Goal: Information Seeking & Learning: Check status

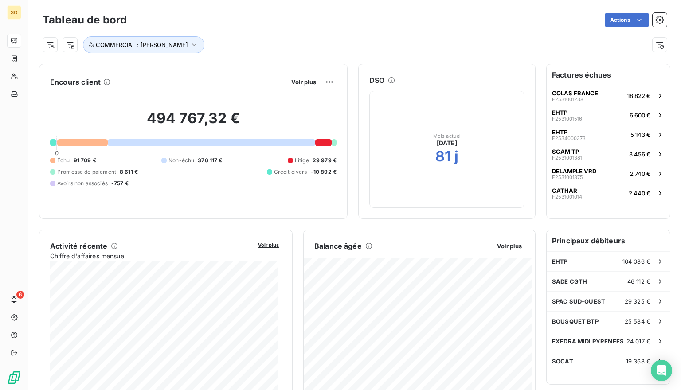
click at [291, 140] on div at bounding box center [211, 142] width 207 height 7
click at [298, 79] on span "Voir plus" at bounding box center [303, 81] width 25 height 7
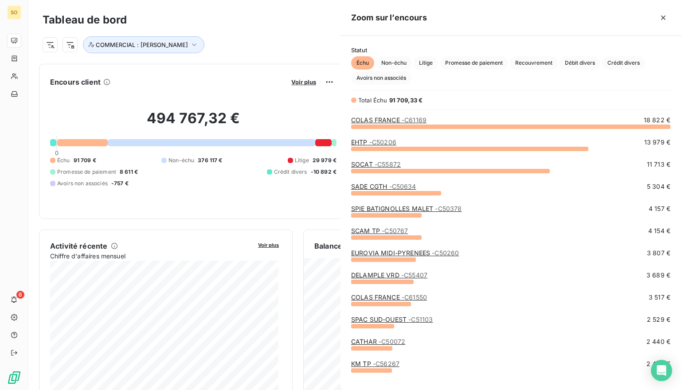
scroll to position [257, 333]
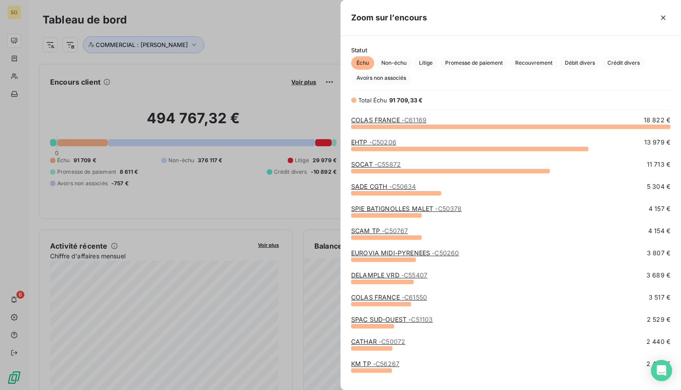
click at [394, 255] on link "EUROVIA MIDI-PYRENEES - C50260" at bounding box center [405, 253] width 108 height 8
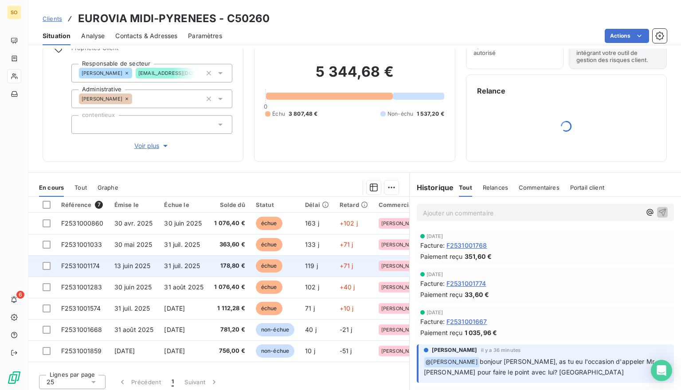
scroll to position [50, 0]
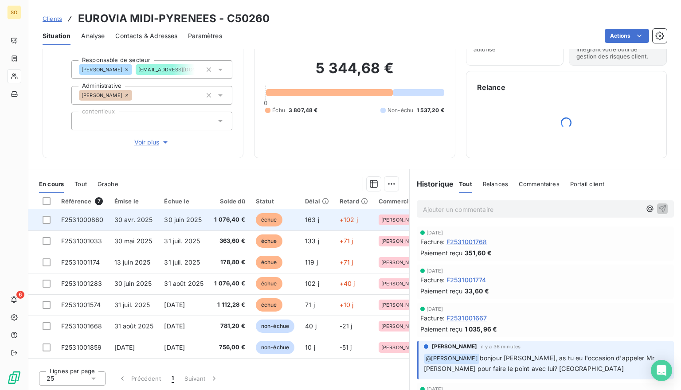
click at [266, 218] on span "échue" at bounding box center [269, 219] width 27 height 13
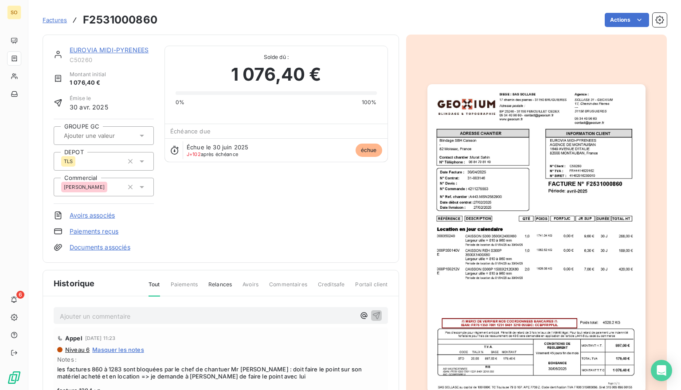
click at [527, 231] on img "button" at bounding box center [536, 238] width 218 height 308
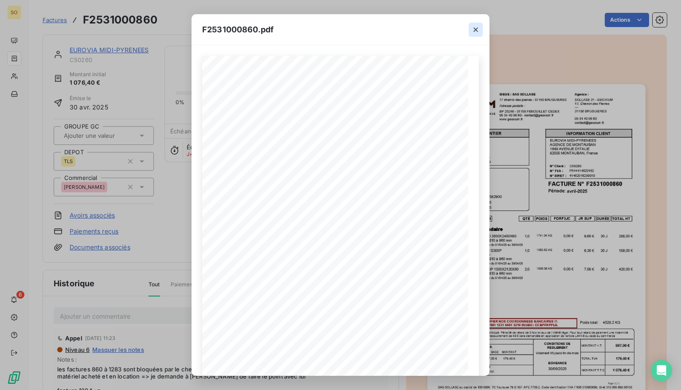
click at [481, 26] on button "button" at bounding box center [475, 30] width 14 height 14
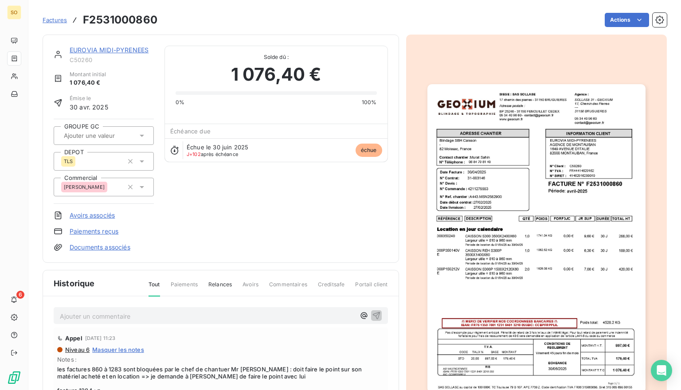
click at [52, 19] on span "Factures" at bounding box center [55, 19] width 24 height 7
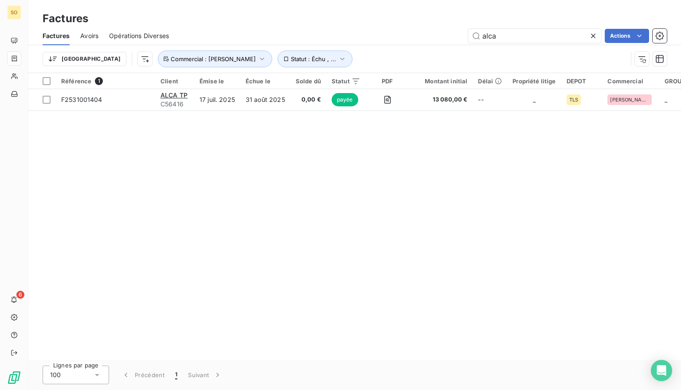
click at [232, 197] on div "Référence 1 Client Émise le Échue le Solde dû Statut PDF Montant initial Délai …" at bounding box center [354, 216] width 652 height 287
click at [60, 35] on span "Factures" at bounding box center [56, 35] width 27 height 9
click at [85, 41] on div "Avoirs" at bounding box center [89, 36] width 18 height 19
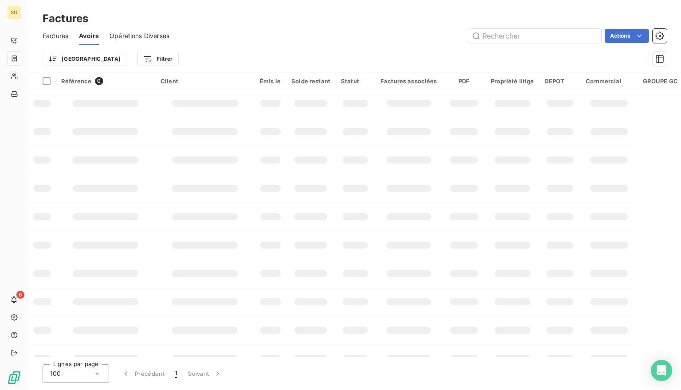
click at [121, 34] on span "Opérations Diverses" at bounding box center [139, 35] width 60 height 9
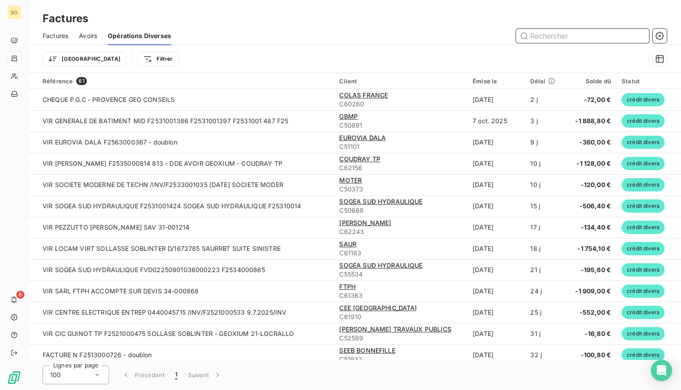
click at [553, 34] on input "text" at bounding box center [582, 36] width 133 height 14
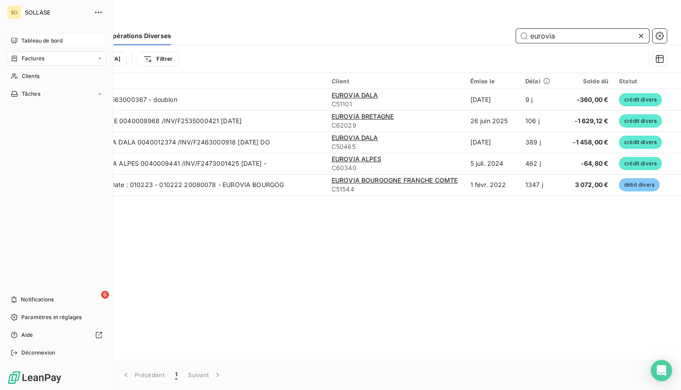
type input "eurovia"
click at [38, 37] on span "Tableau de bord" at bounding box center [41, 41] width 41 height 8
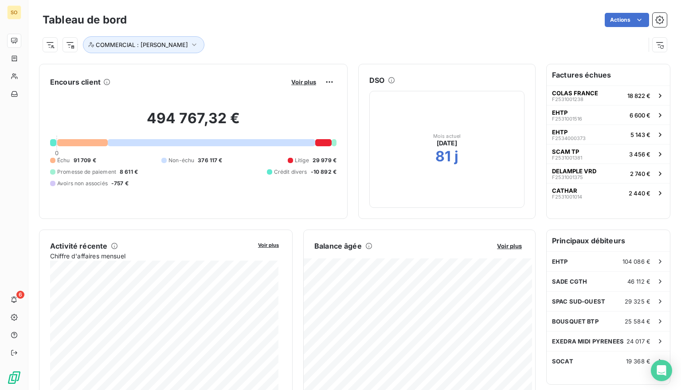
click at [207, 141] on div at bounding box center [211, 142] width 207 height 7
click at [199, 118] on h2 "494 767,32 €" at bounding box center [193, 122] width 286 height 27
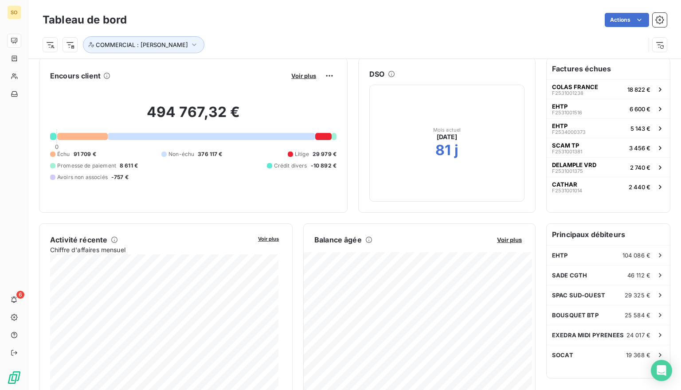
scroll to position [90, 0]
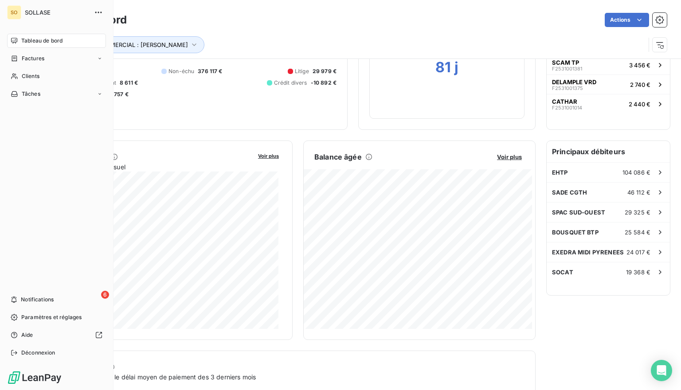
click at [58, 41] on span "Tableau de bord" at bounding box center [41, 41] width 41 height 8
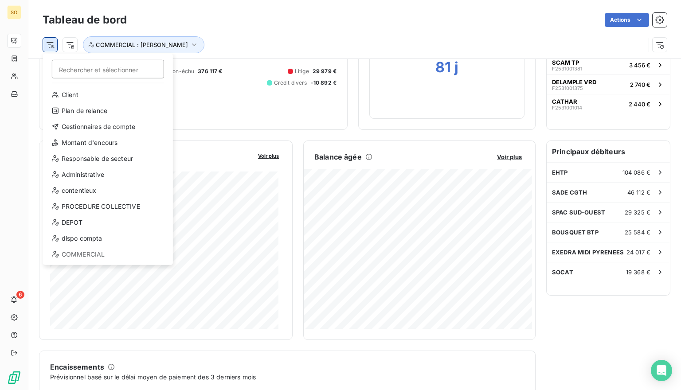
click at [46, 45] on html "SO 6 Tableau de bord Actions Rechercher et sélectionner Client Plan de relance …" at bounding box center [340, 195] width 681 height 390
click at [76, 70] on input "Rechercher et sélectionner" at bounding box center [108, 69] width 112 height 19
click at [81, 94] on div "Client" at bounding box center [108, 95] width 123 height 14
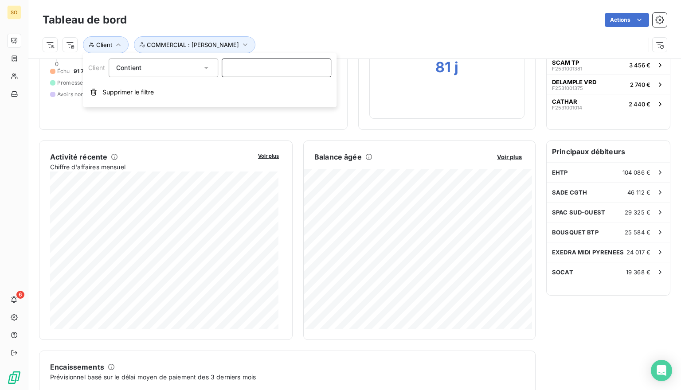
click at [256, 73] on input at bounding box center [276, 67] width 109 height 19
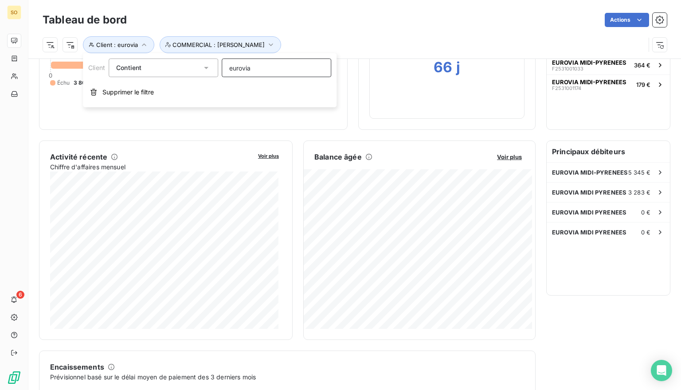
type input "eurovia"
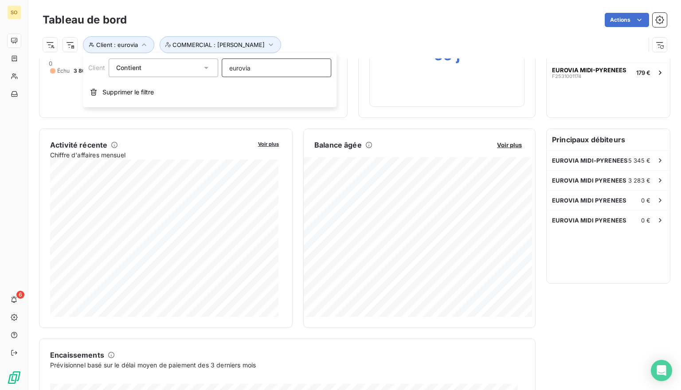
scroll to position [0, 0]
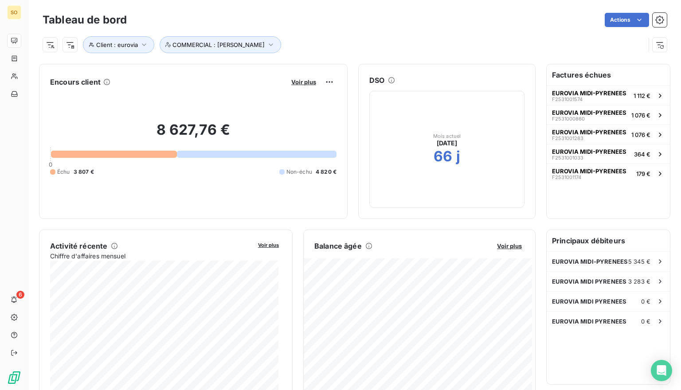
click at [217, 147] on h2 "8 627,76 €" at bounding box center [193, 134] width 286 height 27
click at [218, 156] on div at bounding box center [257, 154] width 160 height 7
click at [308, 79] on span "Voir plus" at bounding box center [303, 81] width 25 height 7
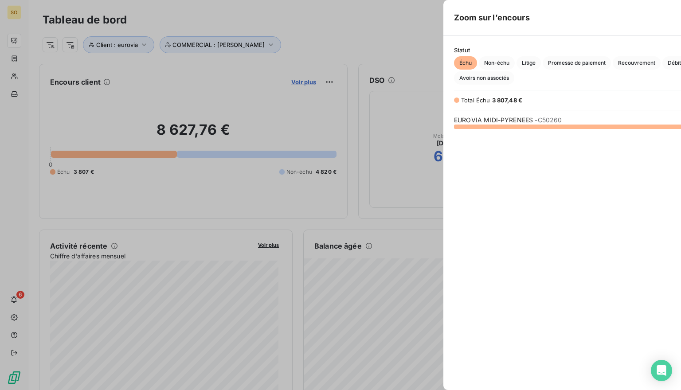
scroll to position [257, 333]
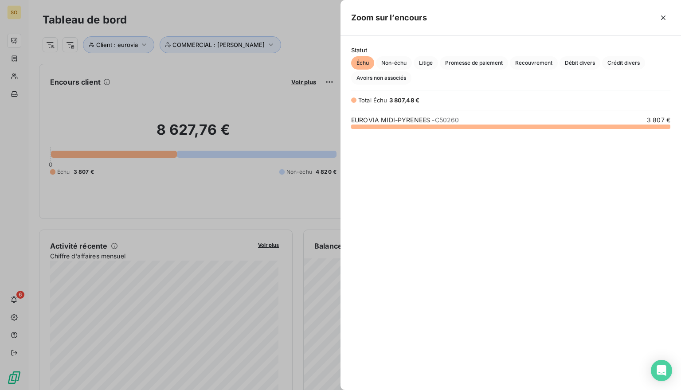
click at [401, 117] on link "EUROVIA MIDI-PYRENEES - C50260" at bounding box center [405, 120] width 108 height 8
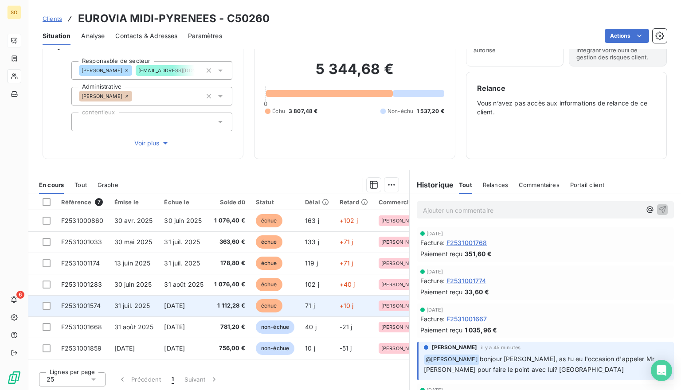
scroll to position [50, 0]
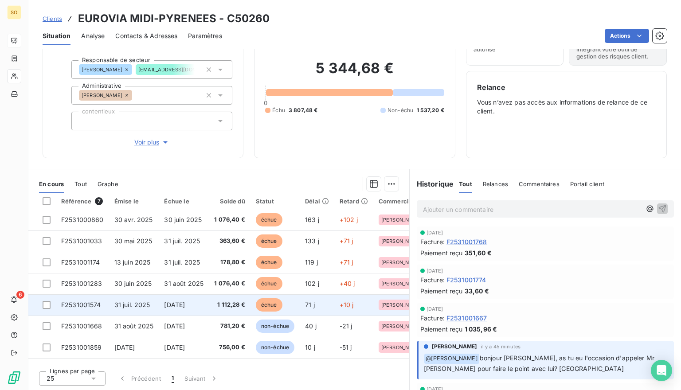
click at [132, 303] on span "31 juil. 2025" at bounding box center [132, 305] width 36 height 8
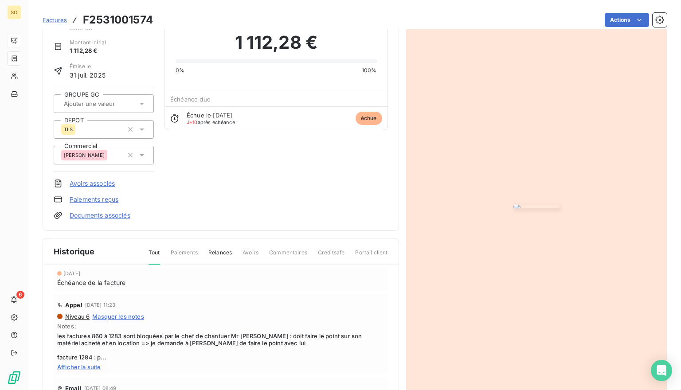
scroll to position [90, 0]
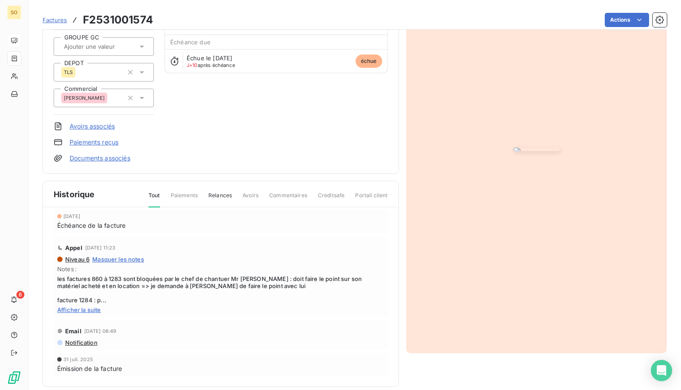
click at [223, 130] on div "EUROVIA MIDI-PYRENEES C50260 Montant initial 1 112,28 € Émise le [DATE] GROUPE …" at bounding box center [221, 60] width 334 height 206
click at [111, 57] on div "GROUPE GC DEPOT TLS Commercial [PERSON_NAME]" at bounding box center [104, 72] width 100 height 85
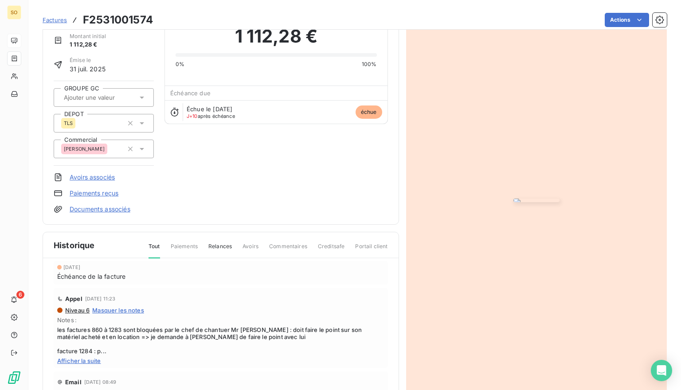
scroll to position [0, 0]
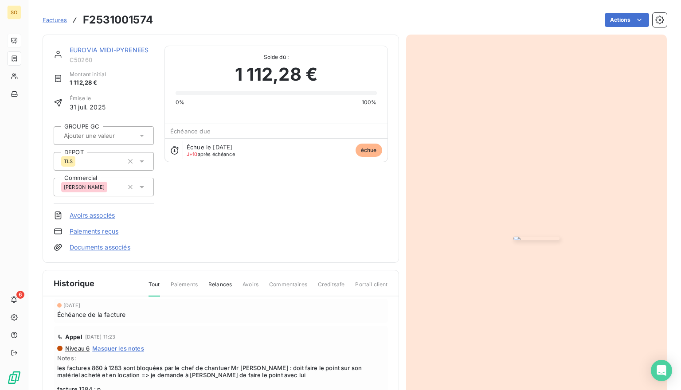
click at [183, 42] on div "EUROVIA MIDI-PYRENEES C50260 Montant initial 1 112,28 € Émise le [DATE] GROUPE …" at bounding box center [221, 149] width 356 height 228
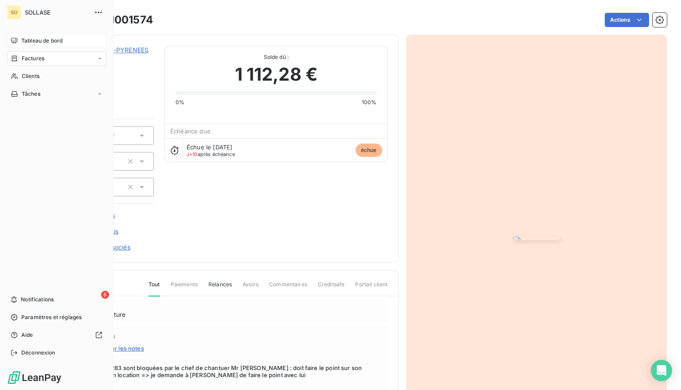
click at [16, 39] on icon at bounding box center [14, 41] width 6 height 6
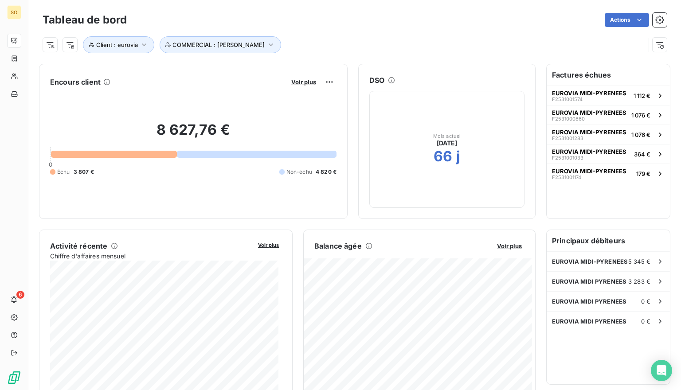
click at [167, 155] on div at bounding box center [114, 154] width 126 height 7
click at [191, 159] on div "8 627,76 € 0 Échu 3 807 € Non-échu 4 820 €" at bounding box center [193, 148] width 286 height 119
click at [50, 44] on html "SO 6 Tableau de bord Actions Client : eurovia COMMERCIAL : [PERSON_NAME] Encour…" at bounding box center [340, 195] width 681 height 390
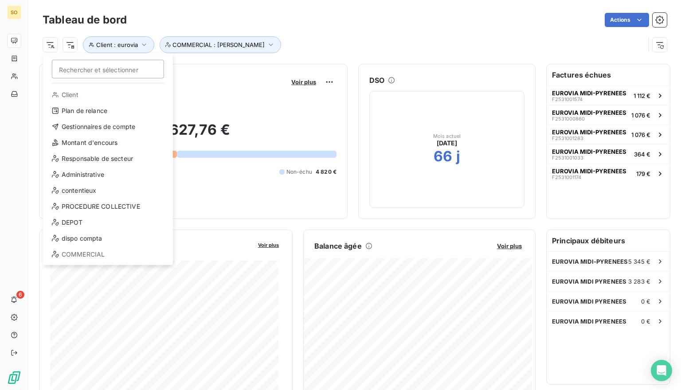
click at [87, 65] on input "Rechercher et sélectionner" at bounding box center [108, 69] width 112 height 19
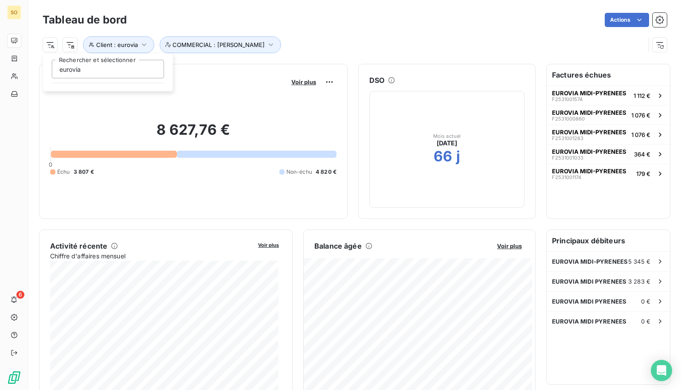
type input "eurovia"
click at [577, 67] on html "SO 6 Tableau de bord Actions eurovia Rechercher et sélectionner Client : eurovi…" at bounding box center [340, 195] width 681 height 390
click at [578, 76] on h6 "Factures échues" at bounding box center [607, 74] width 123 height 21
click at [589, 87] on button "EUROVIA MIDI-PYRENEES F2531001574 1 112 €" at bounding box center [607, 95] width 123 height 19
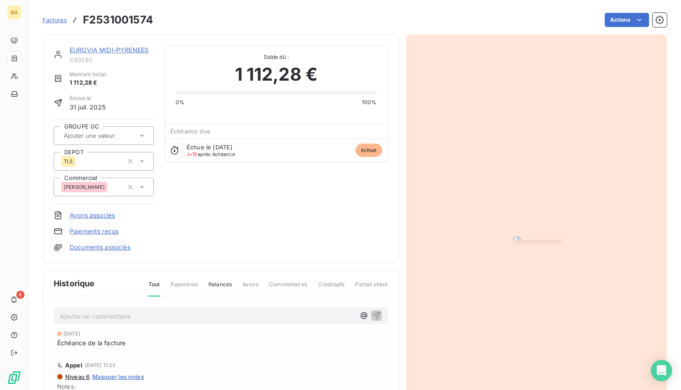
click at [58, 19] on span "Factures" at bounding box center [55, 19] width 24 height 7
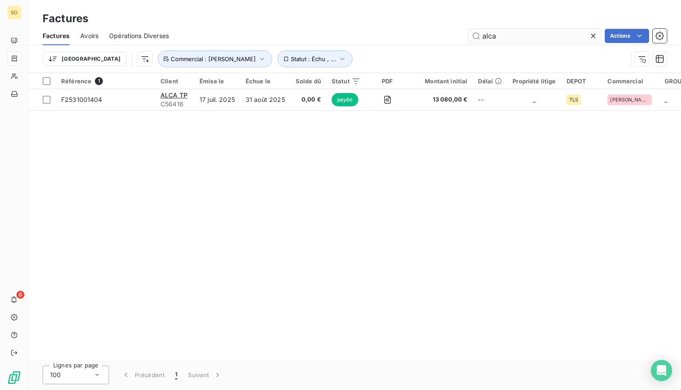
click at [500, 35] on input "alca" at bounding box center [534, 36] width 133 height 14
drag, startPoint x: 504, startPoint y: 35, endPoint x: 423, endPoint y: 39, distance: 81.2
click at [423, 39] on div "alca Actions" at bounding box center [422, 36] width 487 height 14
type input "eurovia"
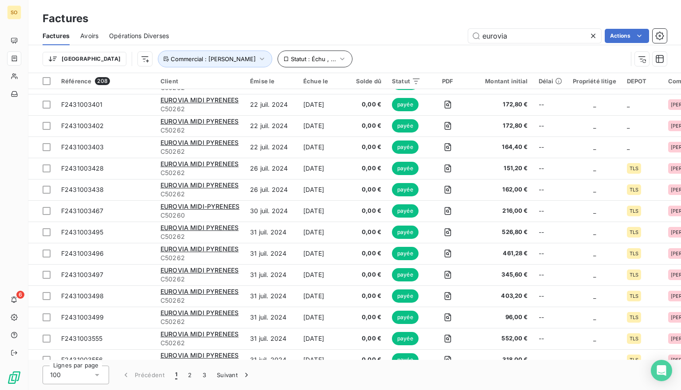
scroll to position [1107, 0]
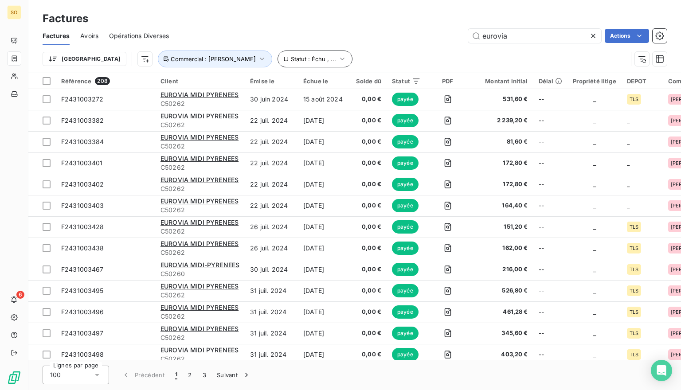
click at [277, 50] on div "Trier Statut : Échu , ... Commercial : [PERSON_NAME]" at bounding box center [355, 58] width 624 height 27
click at [281, 55] on button "Statut : Échu , ..." at bounding box center [314, 59] width 75 height 17
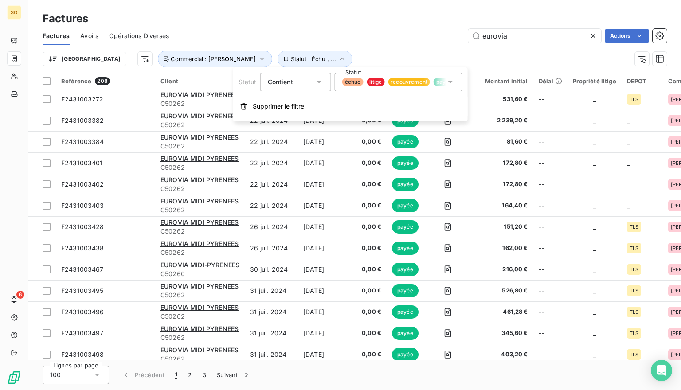
click at [372, 82] on span "litige" at bounding box center [375, 82] width 18 height 8
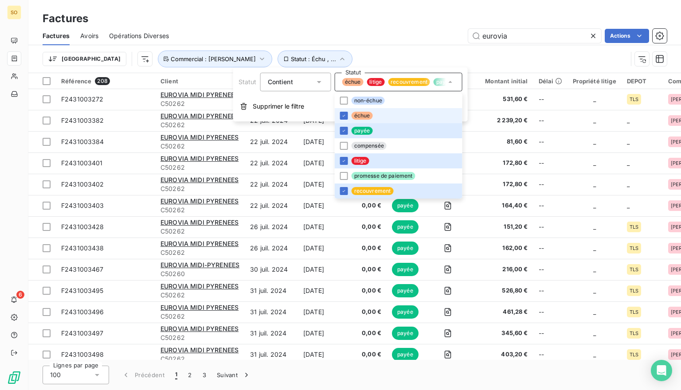
click at [354, 82] on span "échue" at bounding box center [352, 82] width 21 height 8
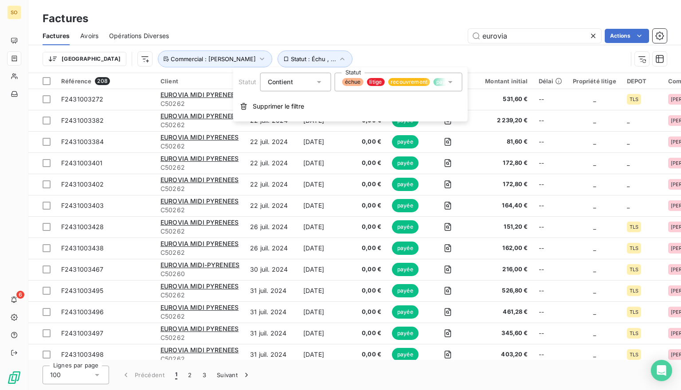
click at [438, 81] on span "payée" at bounding box center [443, 82] width 21 height 8
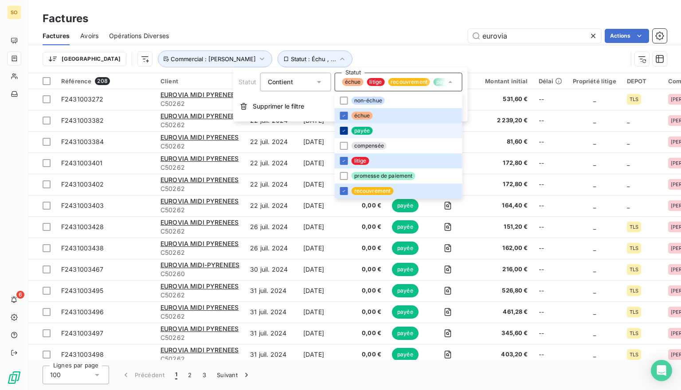
click at [344, 131] on icon at bounding box center [343, 130] width 5 height 5
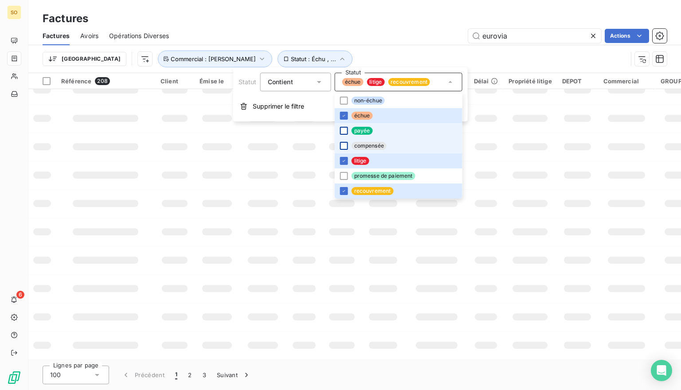
scroll to position [158, 0]
click at [342, 162] on icon at bounding box center [343, 160] width 5 height 5
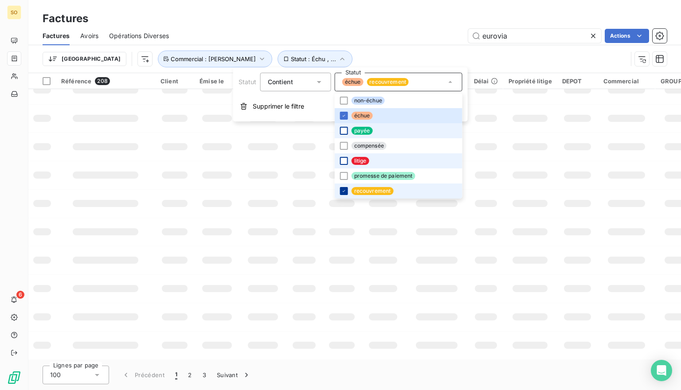
click at [343, 190] on icon at bounding box center [343, 190] width 5 height 5
click at [279, 170] on td at bounding box center [263, 175] width 46 height 28
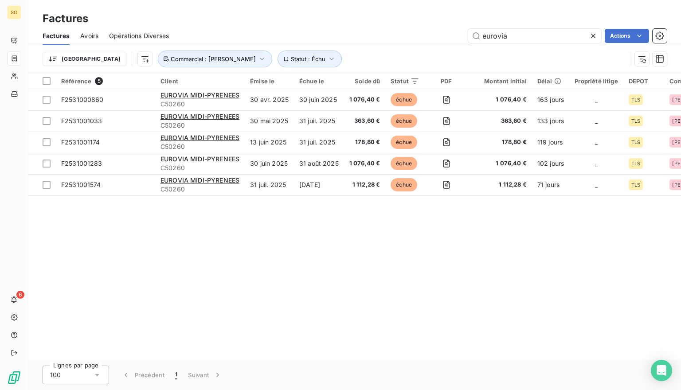
scroll to position [0, 0]
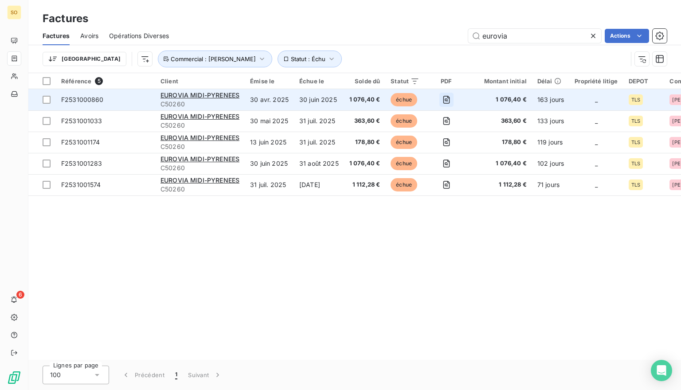
click at [442, 97] on icon "button" at bounding box center [446, 99] width 9 height 9
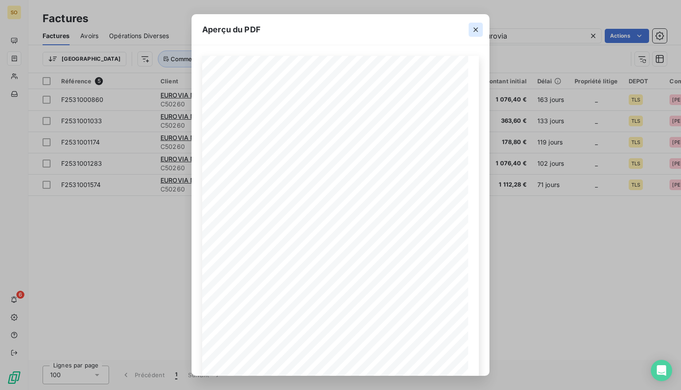
click at [477, 29] on icon "button" at bounding box center [475, 29] width 9 height 9
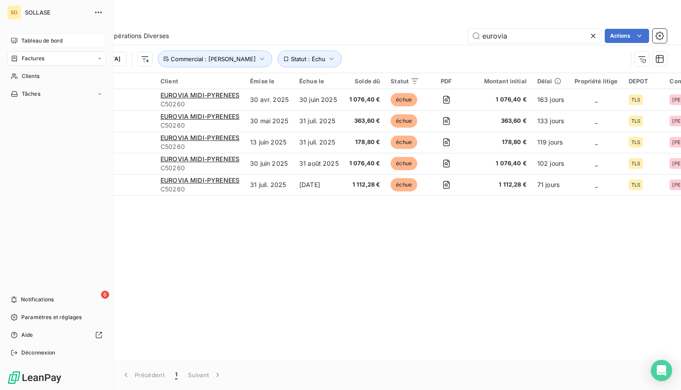
click at [45, 39] on span "Tableau de bord" at bounding box center [41, 41] width 41 height 8
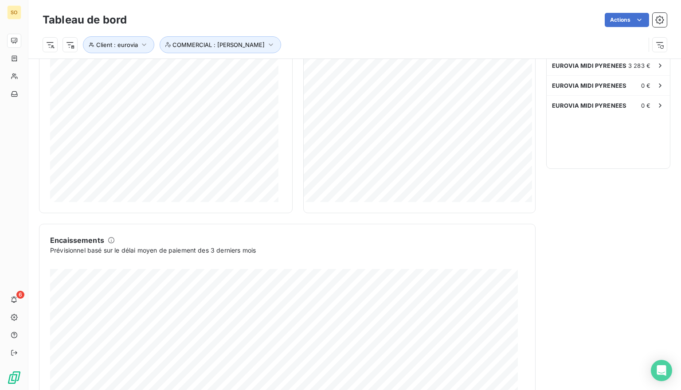
scroll to position [264, 0]
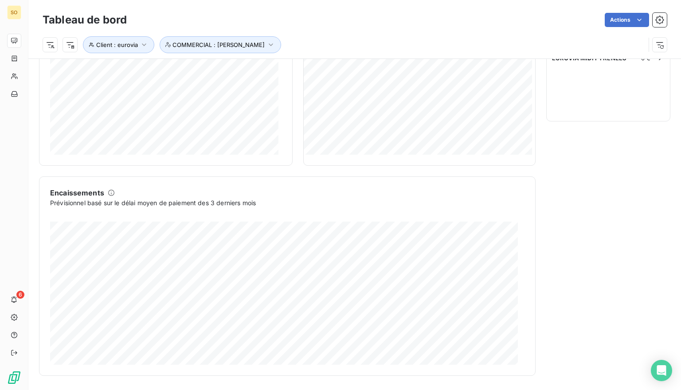
click at [263, 202] on div "Prévisionnel basé sur le délai moyen de paiement des 3 derniers mois" at bounding box center [287, 202] width 474 height 9
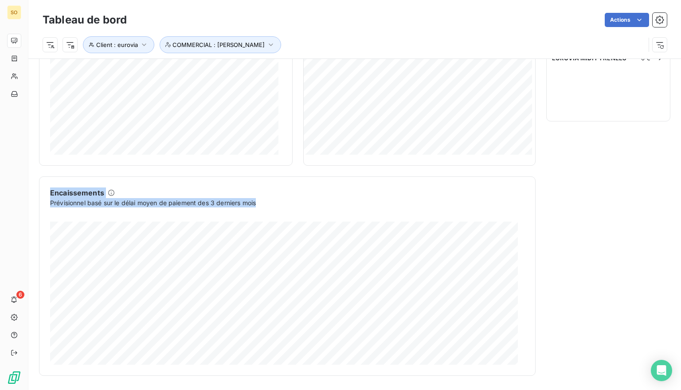
drag, startPoint x: 262, startPoint y: 202, endPoint x: 50, endPoint y: 191, distance: 212.1
click at [50, 191] on div "Encaissements Prévisionnel basé sur le délai moyen de paiement des 3 derniers m…" at bounding box center [287, 275] width 474 height 177
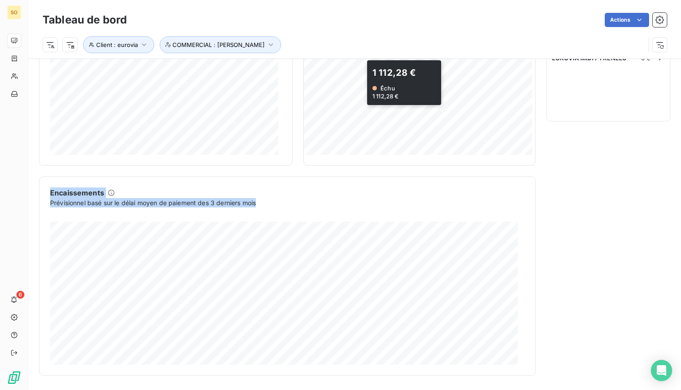
scroll to position [131, 0]
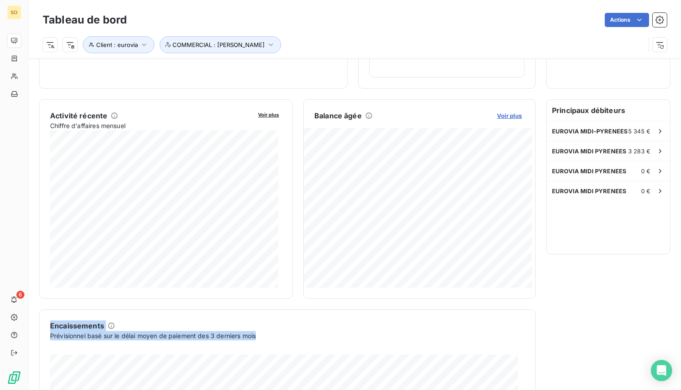
click at [503, 117] on span "Voir plus" at bounding box center [509, 115] width 25 height 7
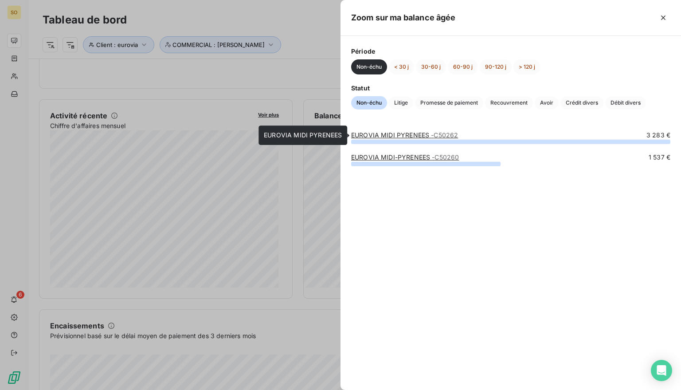
click at [403, 138] on link "EUROVIA MIDI PYRENEES - C50262" at bounding box center [404, 135] width 107 height 8
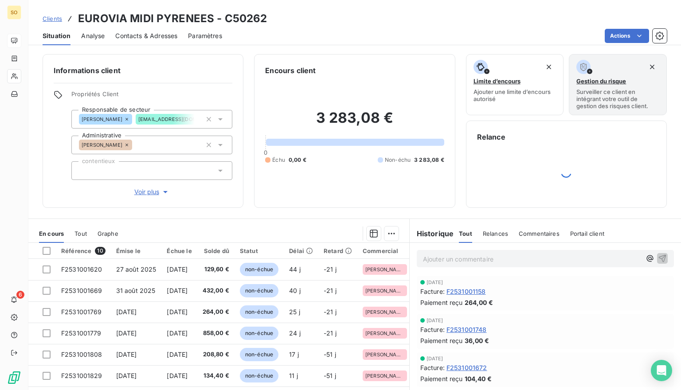
click at [94, 38] on span "Analyse" at bounding box center [92, 35] width 23 height 9
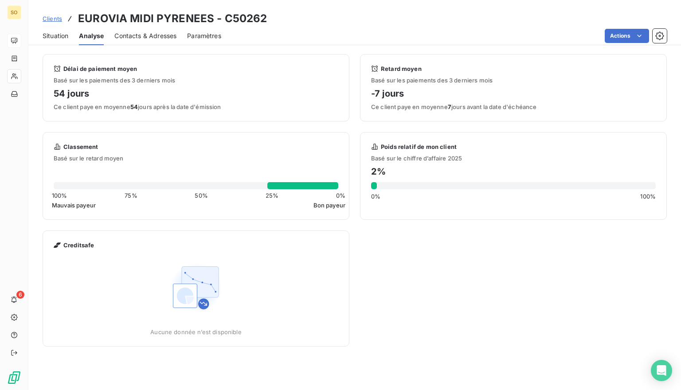
click at [133, 39] on span "Contacts & Adresses" at bounding box center [145, 35] width 62 height 9
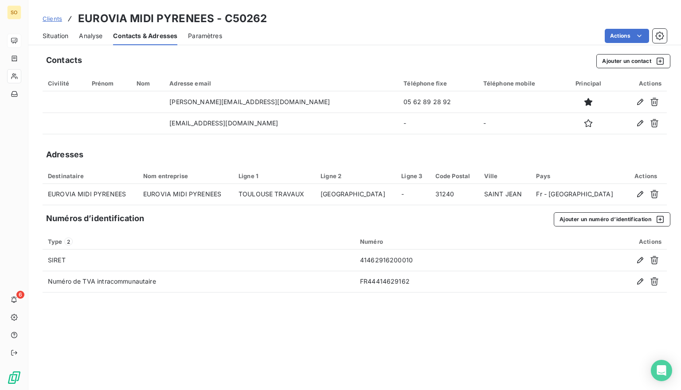
click at [213, 37] on span "Paramètres" at bounding box center [205, 35] width 34 height 9
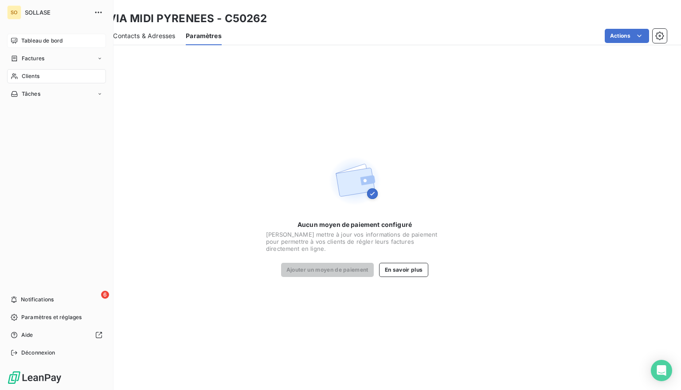
click at [22, 41] on span "Tableau de bord" at bounding box center [41, 41] width 41 height 8
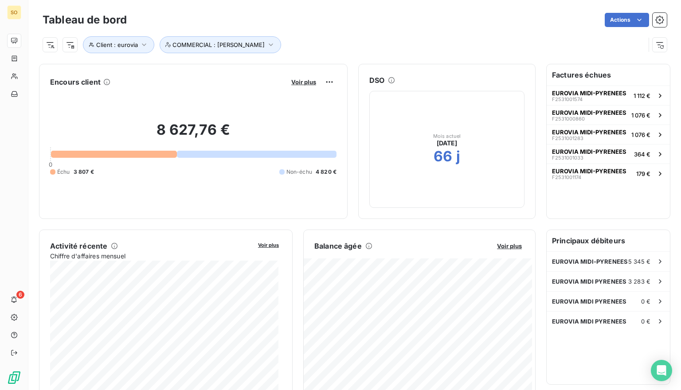
click at [136, 152] on div at bounding box center [114, 154] width 126 height 7
click at [58, 171] on span "Échu" at bounding box center [63, 172] width 13 height 8
click at [102, 151] on div at bounding box center [114, 154] width 126 height 7
click at [574, 94] on span "EUROVIA MIDI-PYRENEES" at bounding box center [589, 93] width 74 height 7
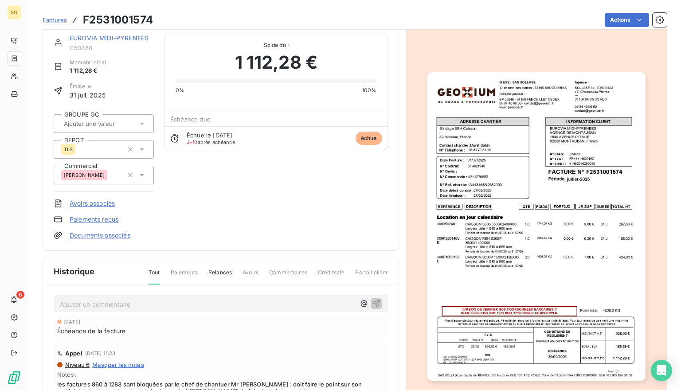
scroll to position [11, 0]
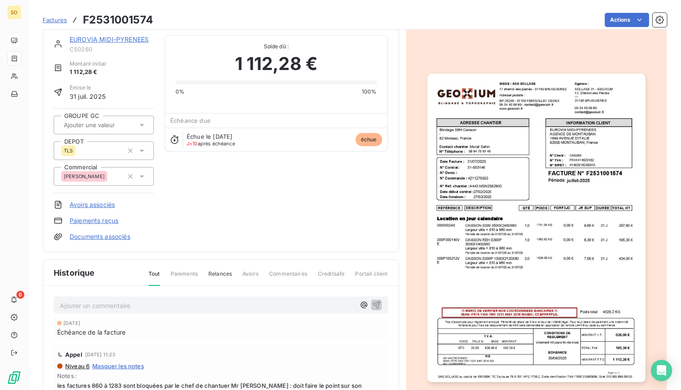
click at [482, 159] on img "button" at bounding box center [536, 228] width 218 height 308
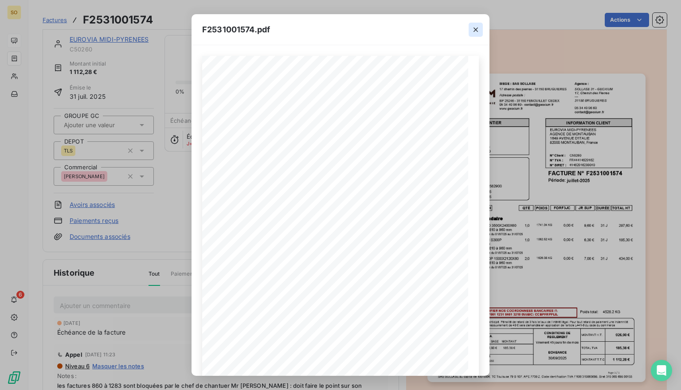
click at [476, 30] on icon "button" at bounding box center [475, 29] width 4 height 4
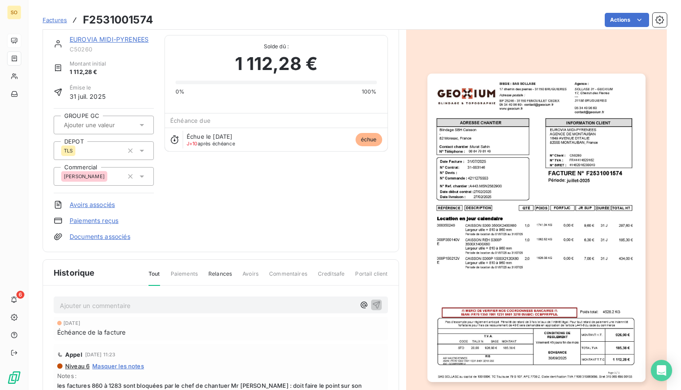
click at [495, 66] on button "button" at bounding box center [536, 228] width 229 height 334
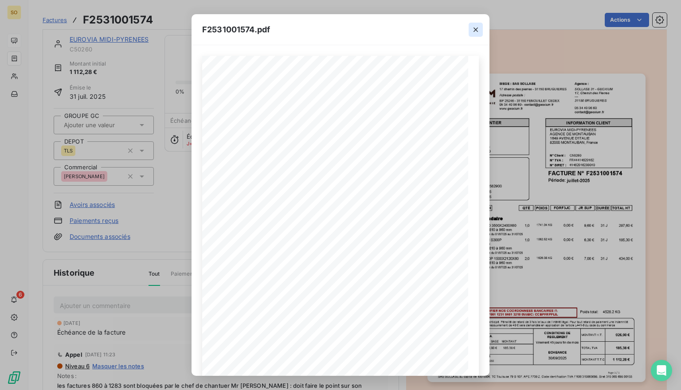
click at [479, 30] on icon "button" at bounding box center [475, 29] width 9 height 9
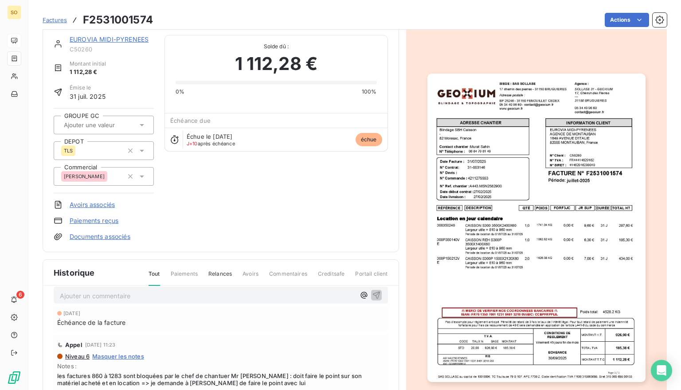
scroll to position [0, 0]
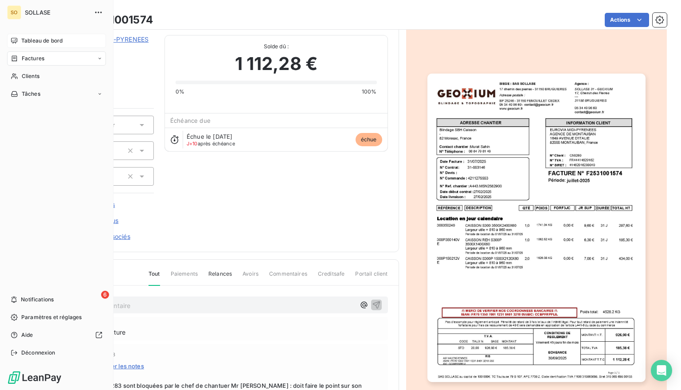
click at [21, 37] on span "Tableau de bord" at bounding box center [41, 41] width 41 height 8
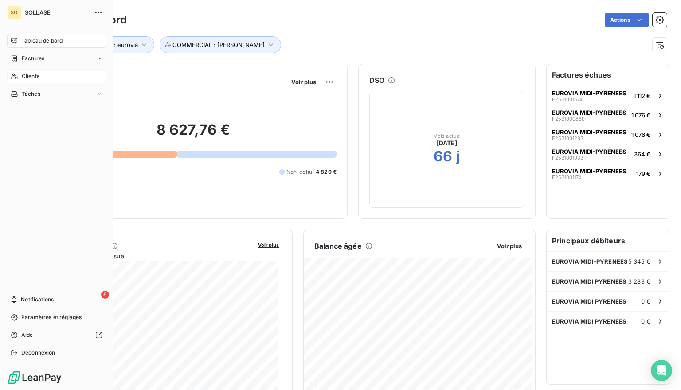
click at [30, 74] on span "Clients" at bounding box center [31, 76] width 18 height 8
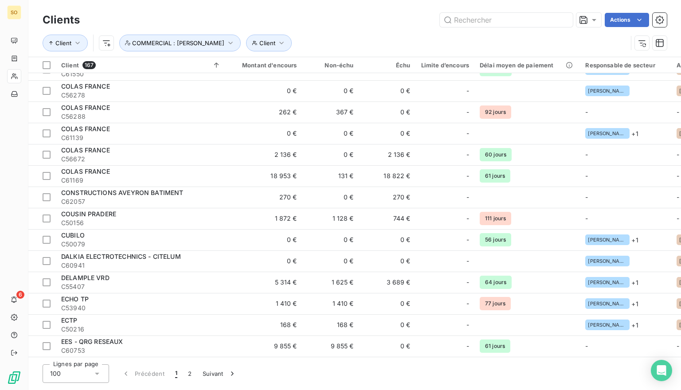
scroll to position [1241, 0]
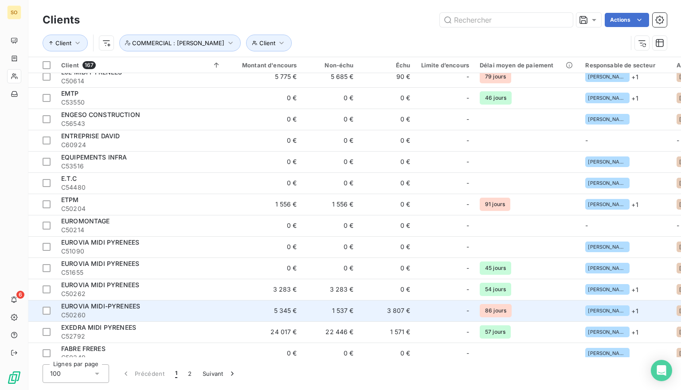
click at [122, 307] on span "EUROVIA MIDI-PYRENEES" at bounding box center [100, 306] width 79 height 8
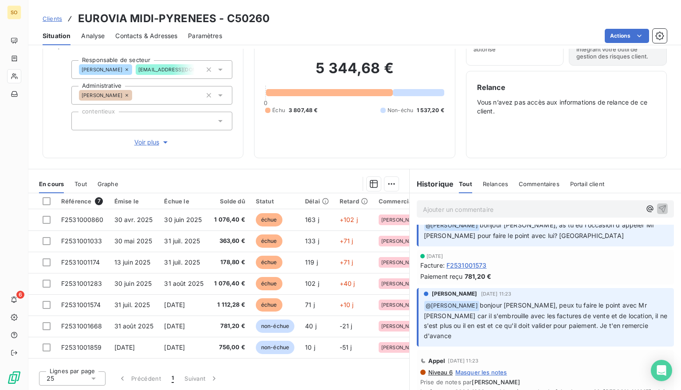
scroll to position [89, 0]
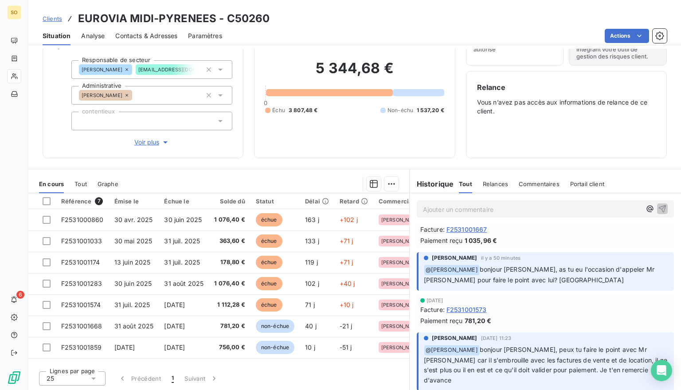
click at [476, 209] on p "Ajouter un commentaire ﻿" at bounding box center [532, 209] width 218 height 11
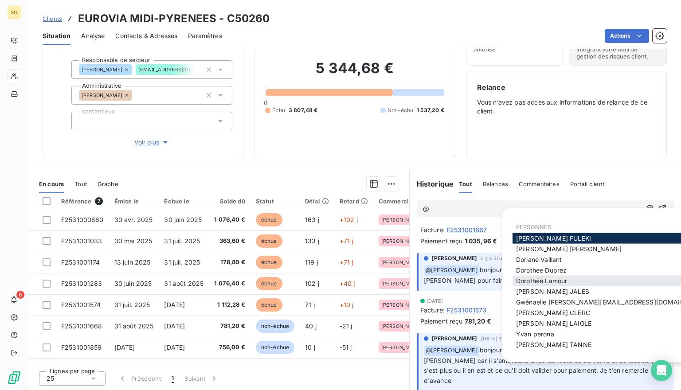
click at [541, 284] on span "[PERSON_NAME]" at bounding box center [541, 281] width 51 height 8
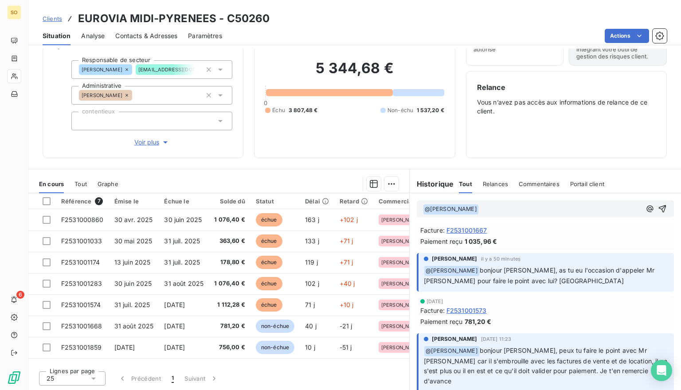
scroll to position [88, 0]
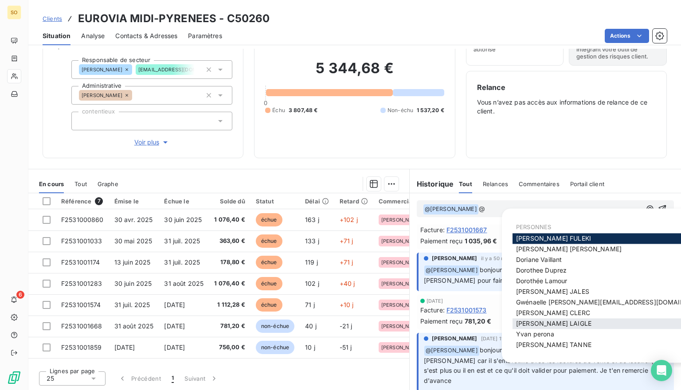
click at [544, 323] on span "[PERSON_NAME]" at bounding box center [553, 324] width 75 height 8
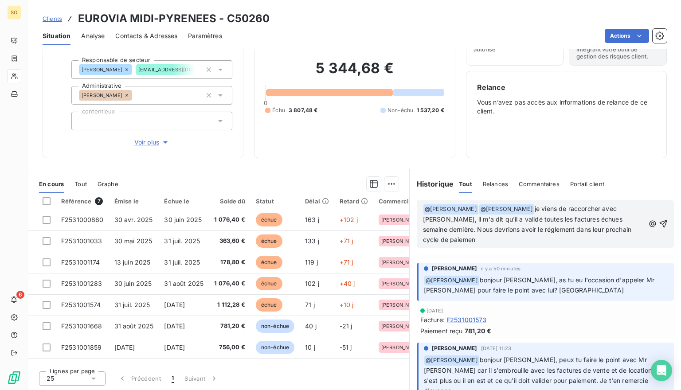
scroll to position [118, 0]
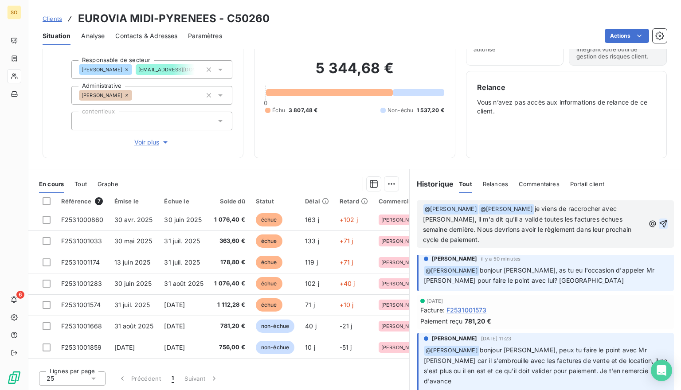
click at [659, 223] on icon "button" at bounding box center [663, 223] width 9 height 9
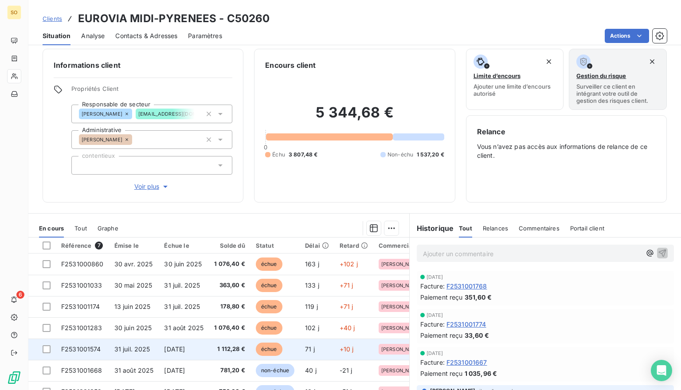
scroll to position [0, 0]
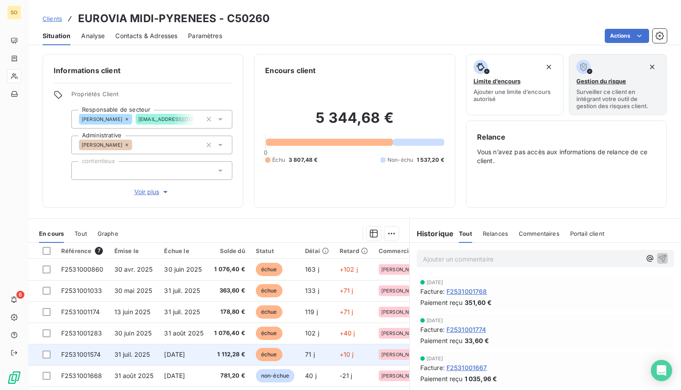
click at [172, 351] on span "[DATE]" at bounding box center [174, 355] width 21 height 8
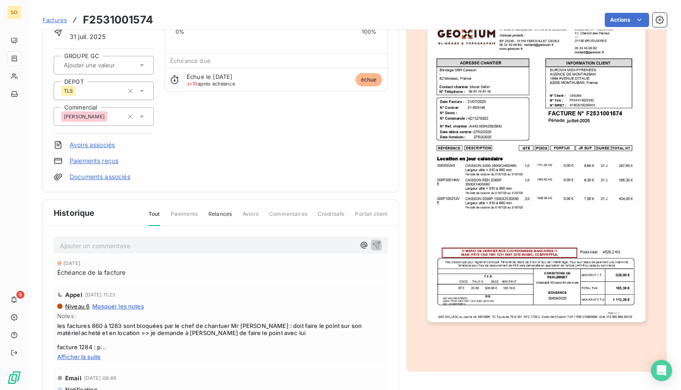
scroll to position [55, 0]
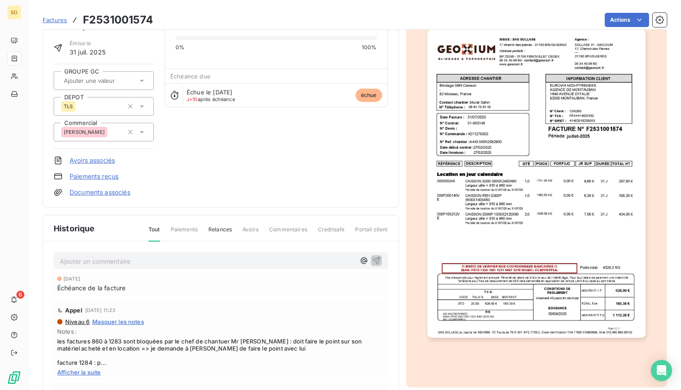
click at [55, 19] on span "Factures" at bounding box center [55, 19] width 24 height 7
